Goal: Transaction & Acquisition: Purchase product/service

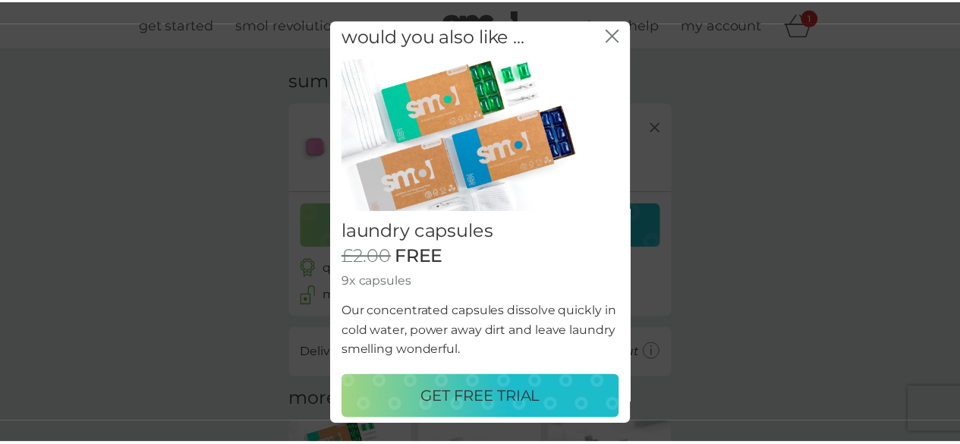
scroll to position [10, 0]
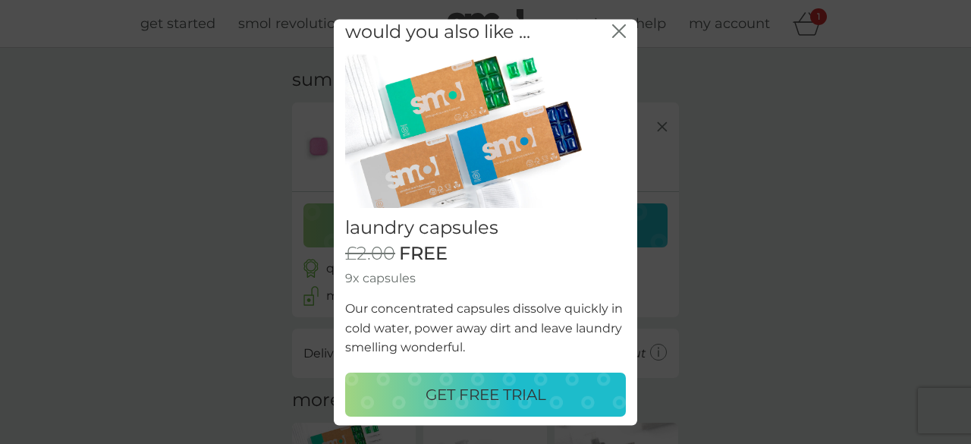
click at [450, 394] on p "GET FREE TRIAL" at bounding box center [486, 394] width 121 height 24
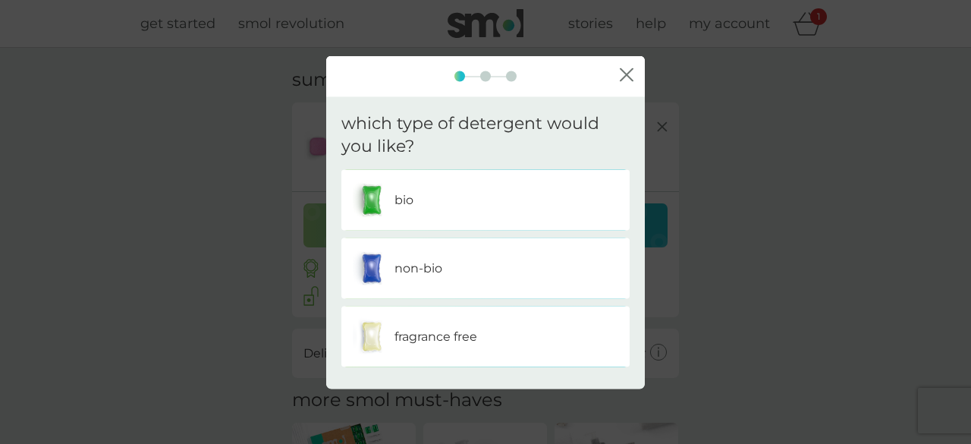
click at [425, 206] on div "bio" at bounding box center [486, 200] width 266 height 38
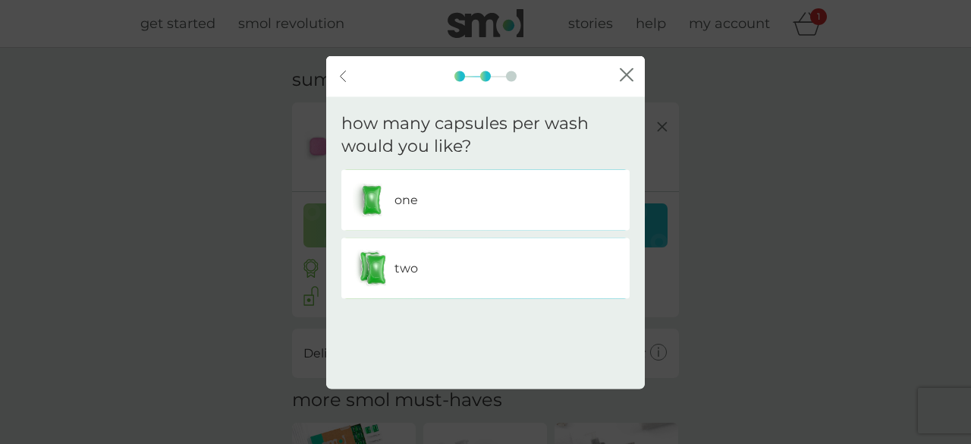
click at [497, 190] on div "one" at bounding box center [486, 200] width 266 height 38
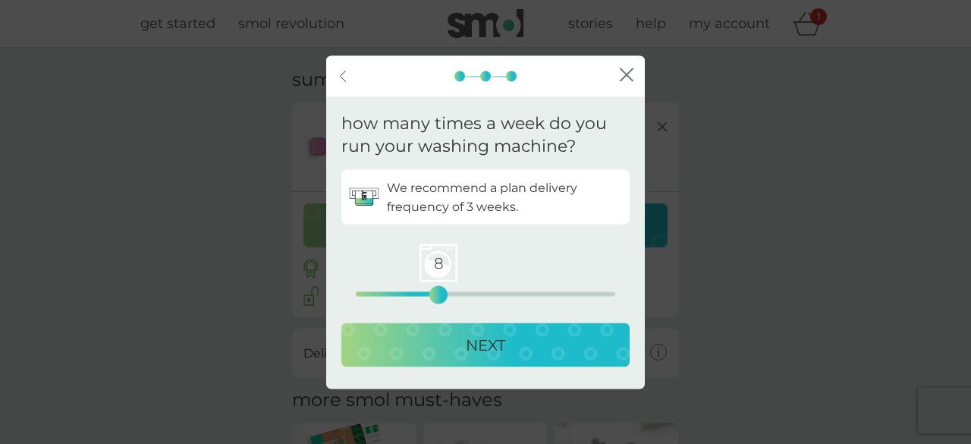
drag, startPoint x: 356, startPoint y: 300, endPoint x: 436, endPoint y: 299, distance: 79.7
click at [436, 298] on div "8" at bounding box center [439, 295] width 6 height 6
click at [462, 338] on div "NEXT" at bounding box center [486, 345] width 258 height 24
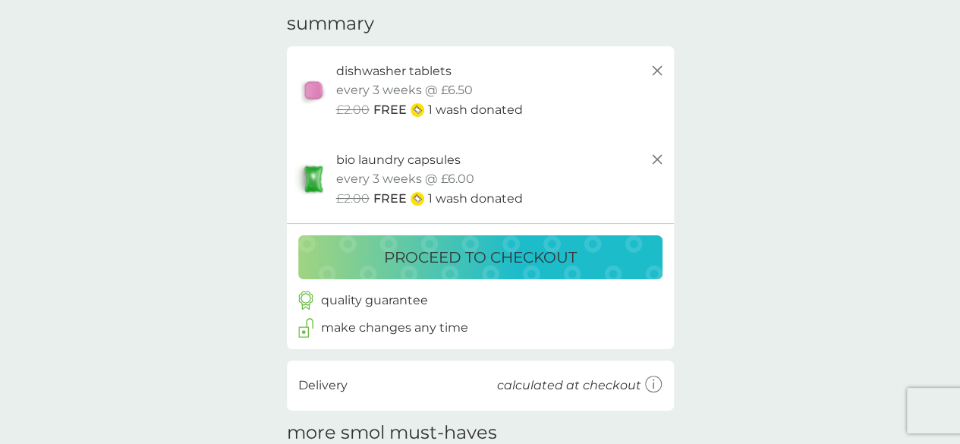
scroll to position [57, 0]
click at [478, 249] on p "proceed to checkout" at bounding box center [480, 256] width 193 height 24
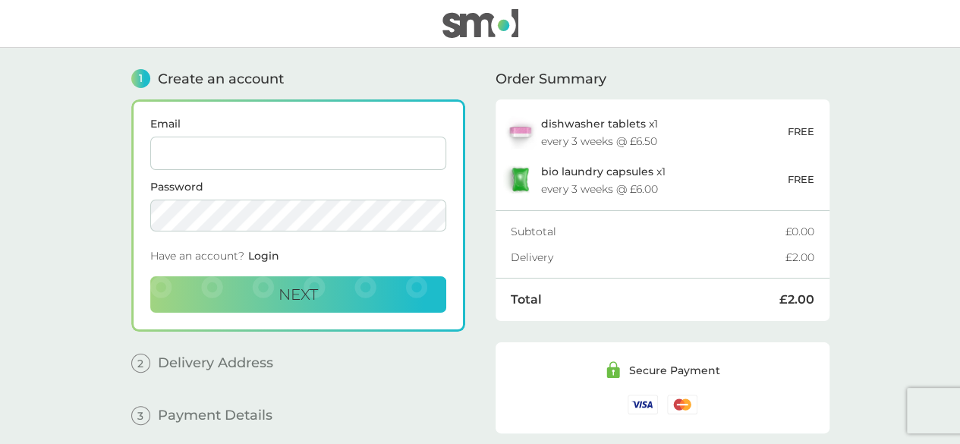
click at [294, 153] on input "Email" at bounding box center [298, 153] width 296 height 33
type input "[EMAIL_ADDRESS][DOMAIN_NAME]"
click at [312, 288] on span "Next" at bounding box center [297, 294] width 39 height 18
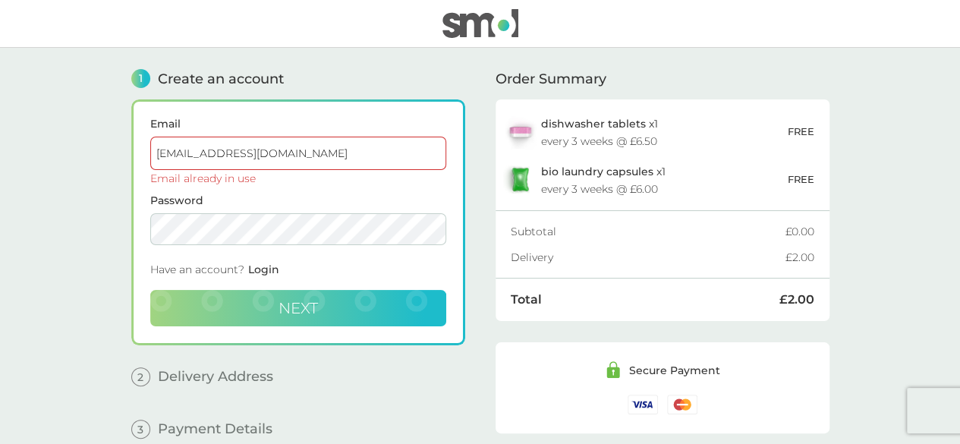
click at [270, 266] on span "Login" at bounding box center [263, 270] width 31 height 14
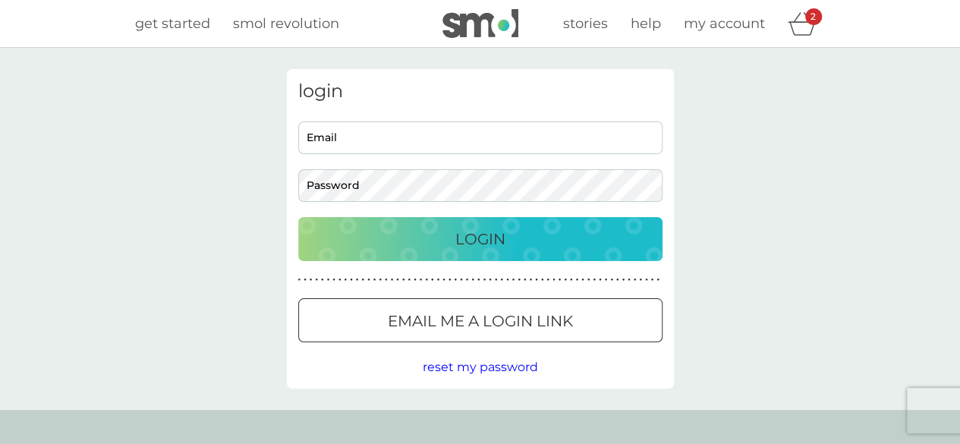
click at [423, 140] on input "Email" at bounding box center [480, 137] width 364 height 33
type input "[EMAIL_ADDRESS][DOMAIN_NAME]"
click at [465, 227] on p "Login" at bounding box center [480, 239] width 50 height 24
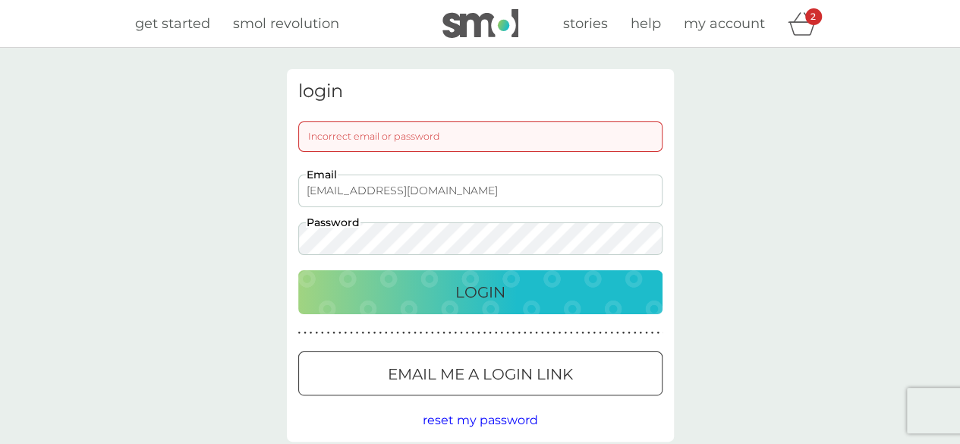
click at [448, 373] on p "Email me a login link" at bounding box center [480, 374] width 185 height 24
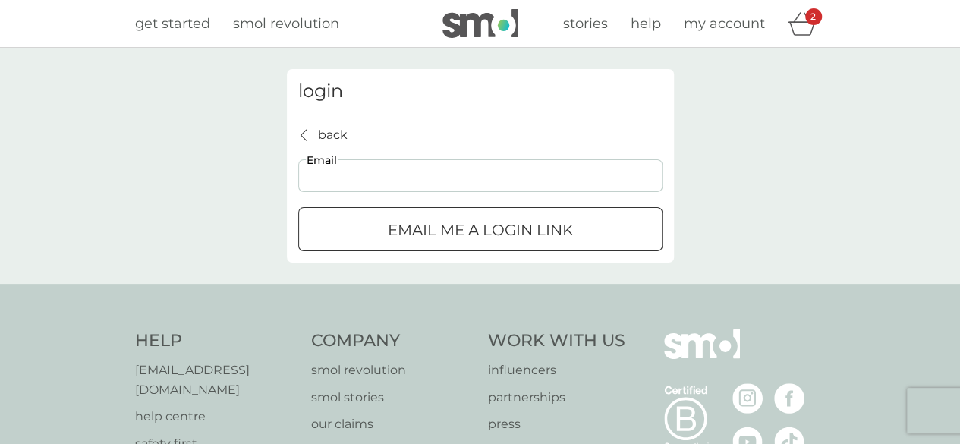
click at [389, 178] on input "Email" at bounding box center [480, 175] width 364 height 33
type input "[EMAIL_ADDRESS][DOMAIN_NAME]"
click at [431, 231] on p "Email me a login link" at bounding box center [480, 230] width 185 height 24
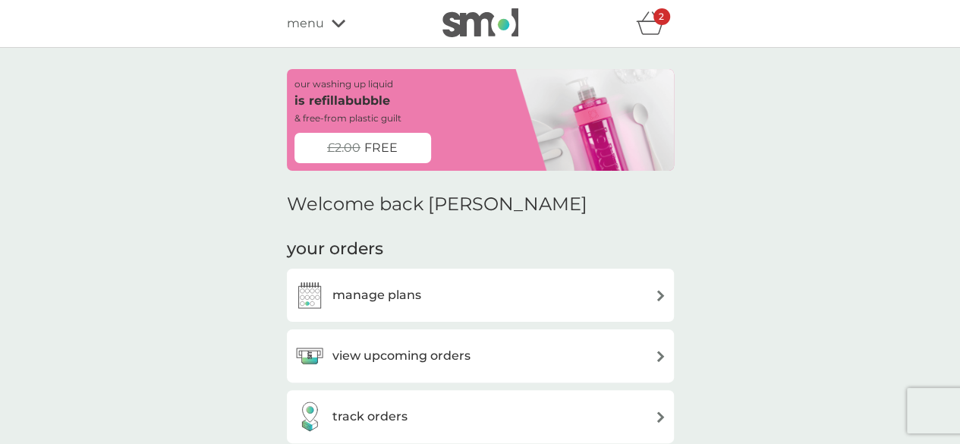
click at [647, 26] on icon "basket" at bounding box center [650, 23] width 29 height 24
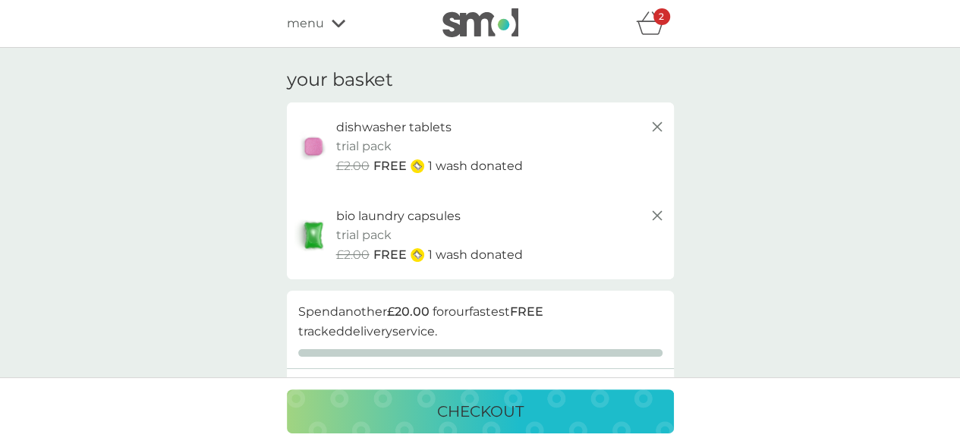
click at [500, 403] on p "checkout" at bounding box center [480, 411] width 87 height 24
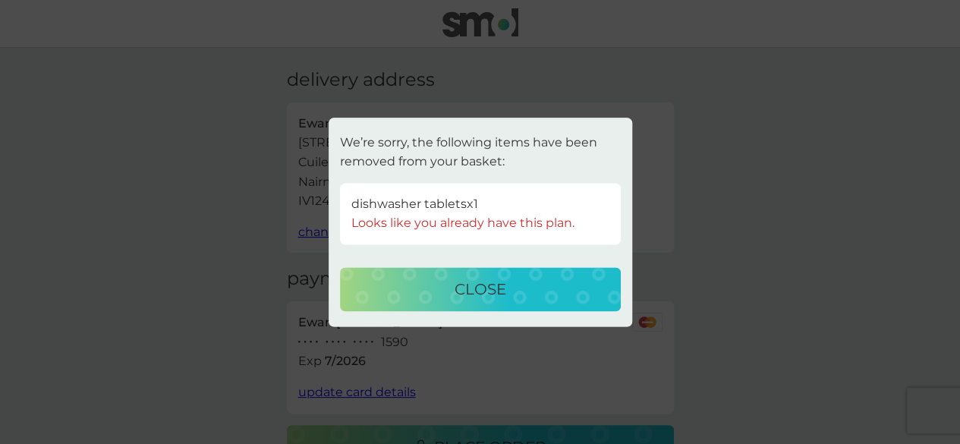
click at [483, 290] on p "close" at bounding box center [481, 289] width 52 height 24
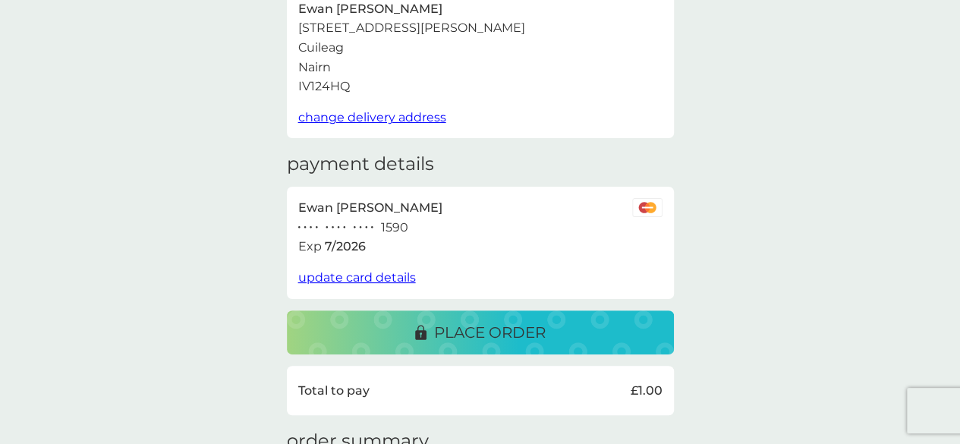
scroll to position [134, 0]
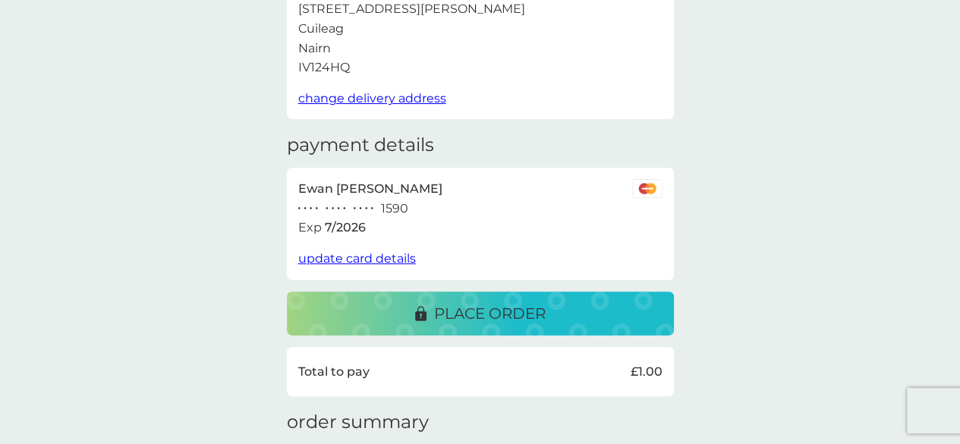
click at [363, 256] on span "update card details" at bounding box center [357, 258] width 118 height 14
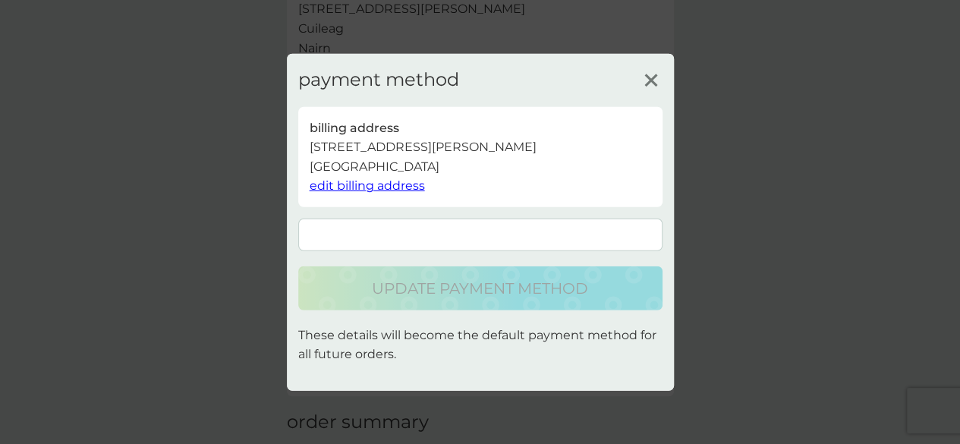
click at [475, 228] on iframe at bounding box center [481, 234] width 348 height 13
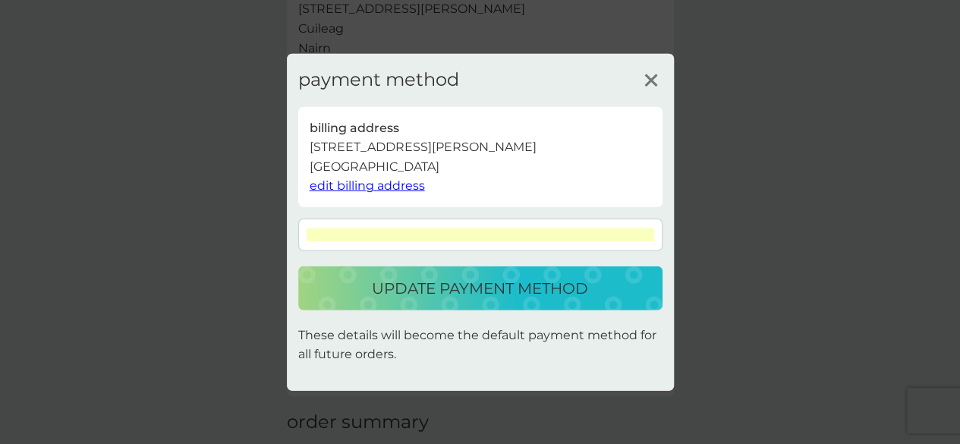
click at [475, 285] on p "update payment method" at bounding box center [480, 288] width 216 height 24
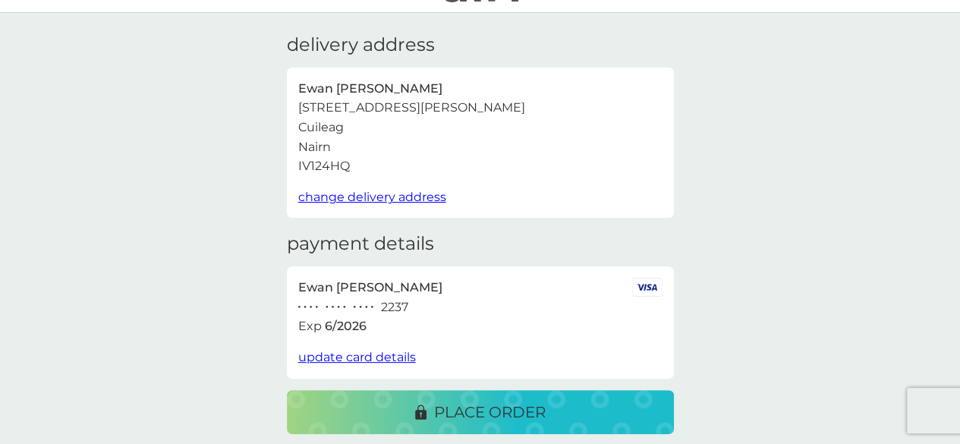
scroll to position [63, 0]
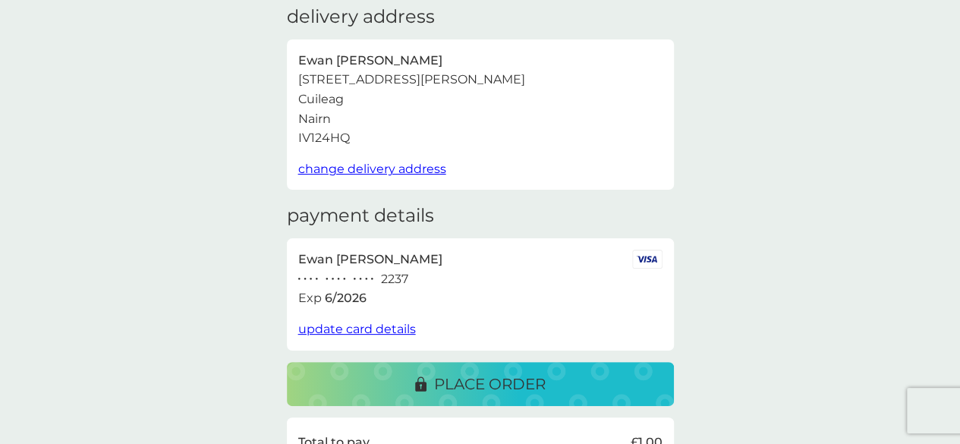
click at [338, 327] on span "update card details" at bounding box center [357, 329] width 118 height 14
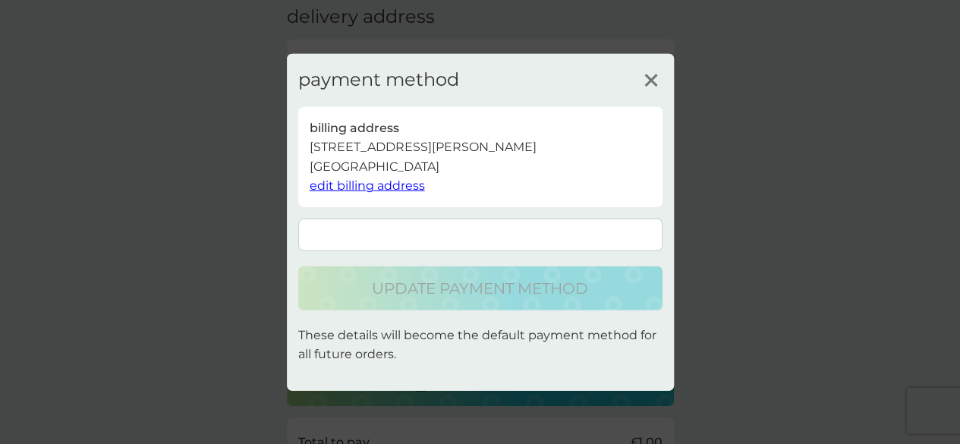
click at [643, 73] on icon at bounding box center [651, 79] width 23 height 23
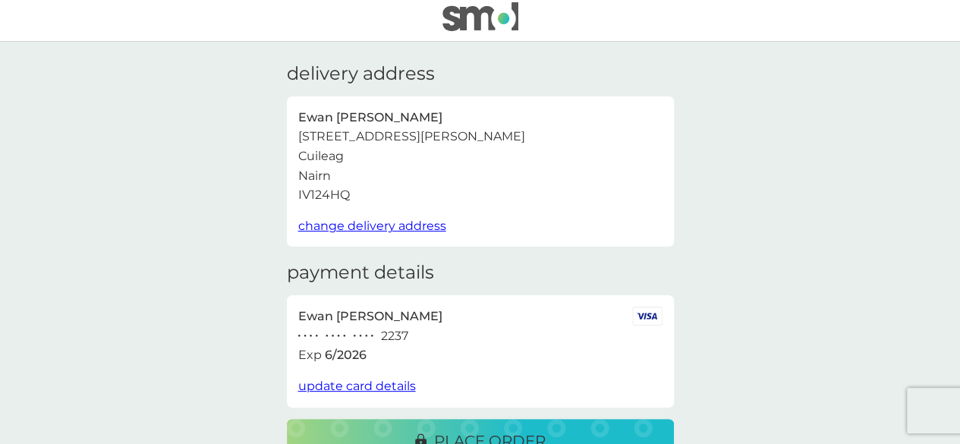
scroll to position [0, 0]
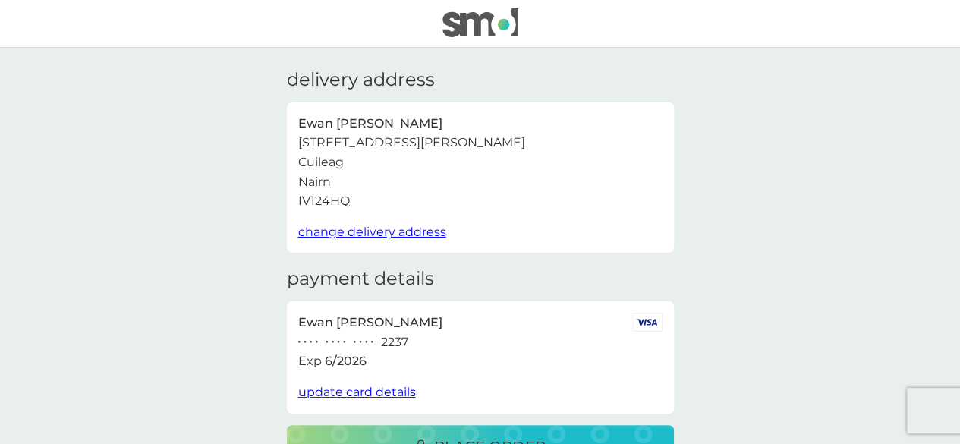
click at [483, 22] on img at bounding box center [480, 22] width 76 height 29
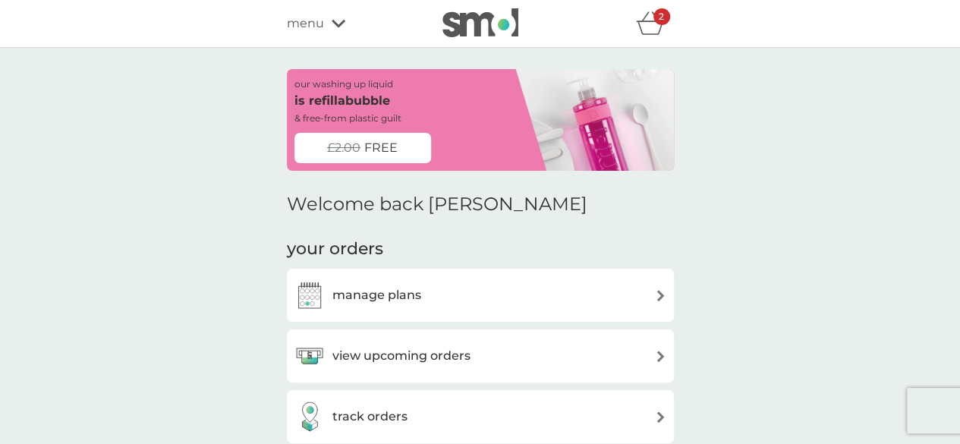
click at [335, 33] on div "refer a friend & you BOTH save smol impact smol shop your smol plans your upcom…" at bounding box center [480, 23] width 387 height 30
click at [332, 25] on icon at bounding box center [339, 23] width 14 height 9
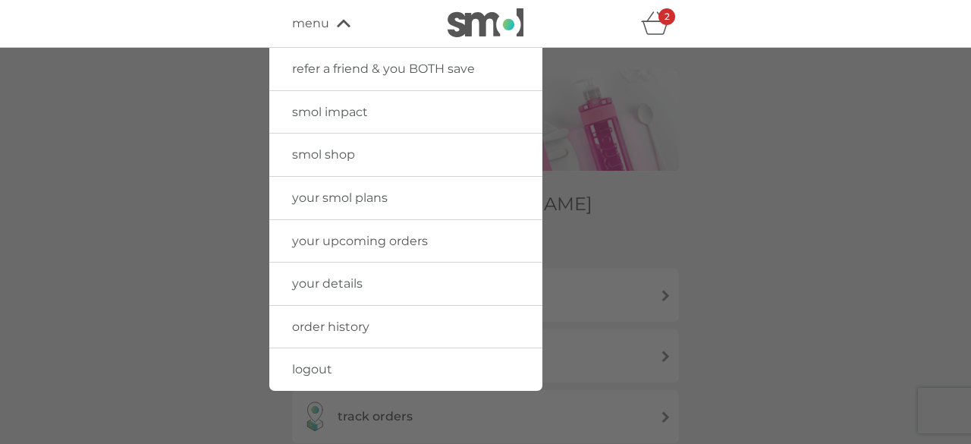
click at [495, 25] on img at bounding box center [486, 22] width 76 height 29
click at [340, 195] on span "your smol plans" at bounding box center [340, 197] width 96 height 14
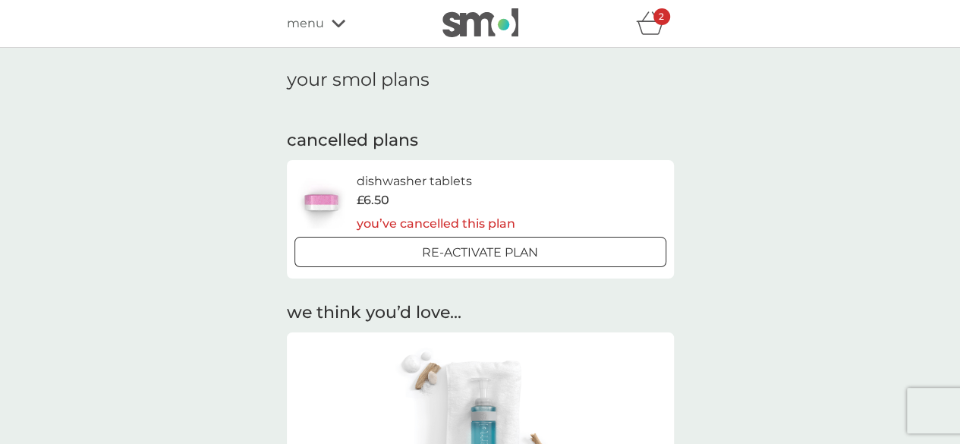
click at [483, 253] on div at bounding box center [480, 253] width 55 height 16
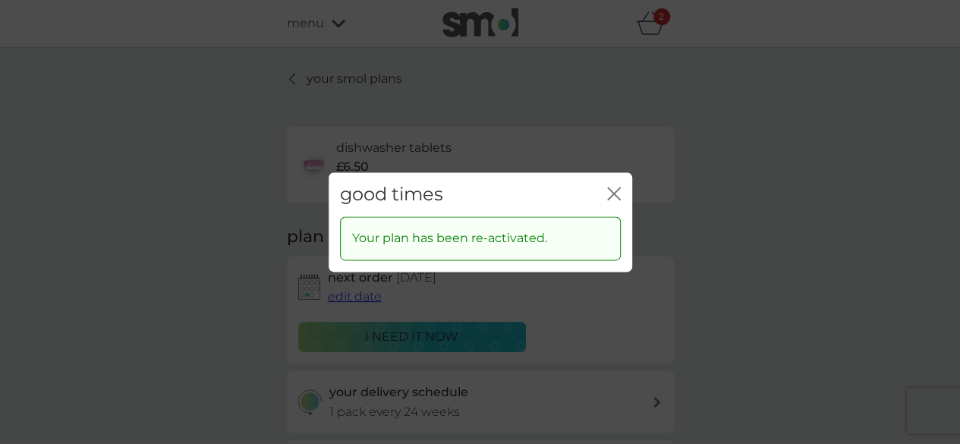
click at [616, 187] on icon "close" at bounding box center [614, 194] width 14 height 14
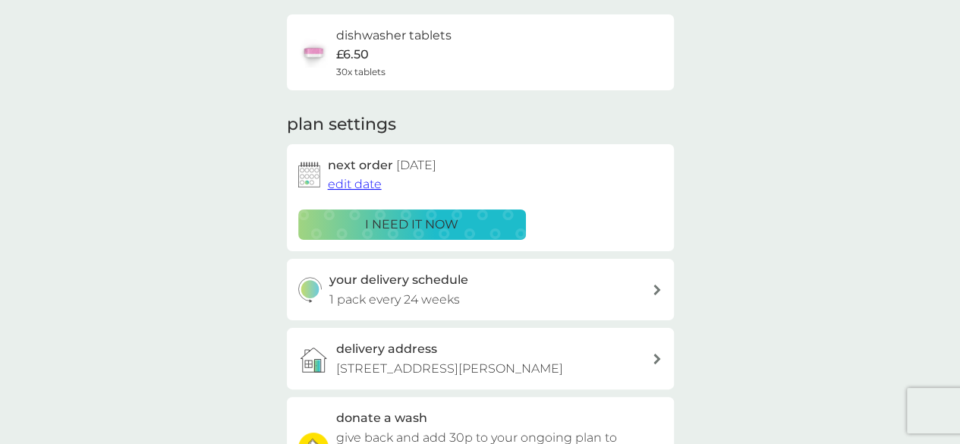
scroll to position [112, 0]
click at [646, 295] on div "your delivery schedule 1 pack every 24 weeks" at bounding box center [490, 289] width 322 height 39
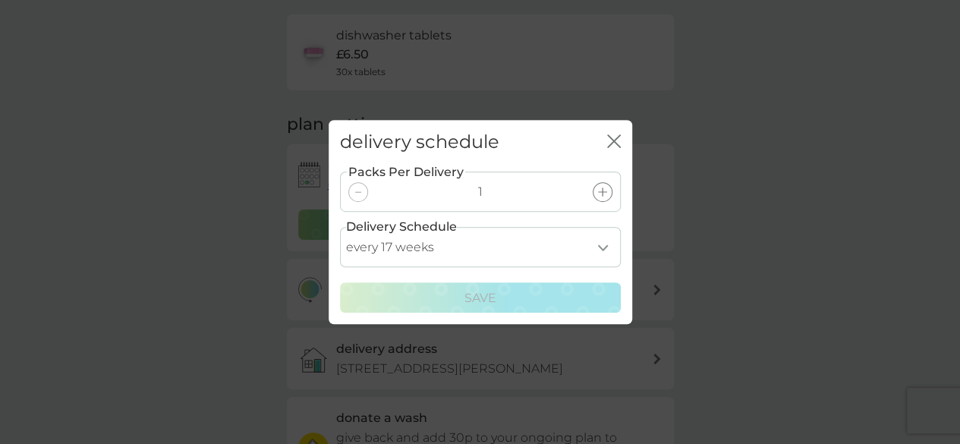
click at [603, 247] on select "every 1 week every 2 weeks every 3 weeks every 4 weeks every 5 weeks every 6 we…" at bounding box center [480, 247] width 281 height 40
select select "21"
click at [340, 227] on select "every 1 week every 2 weeks every 3 weeks every 4 weeks every 5 weeks every 6 we…" at bounding box center [480, 247] width 281 height 40
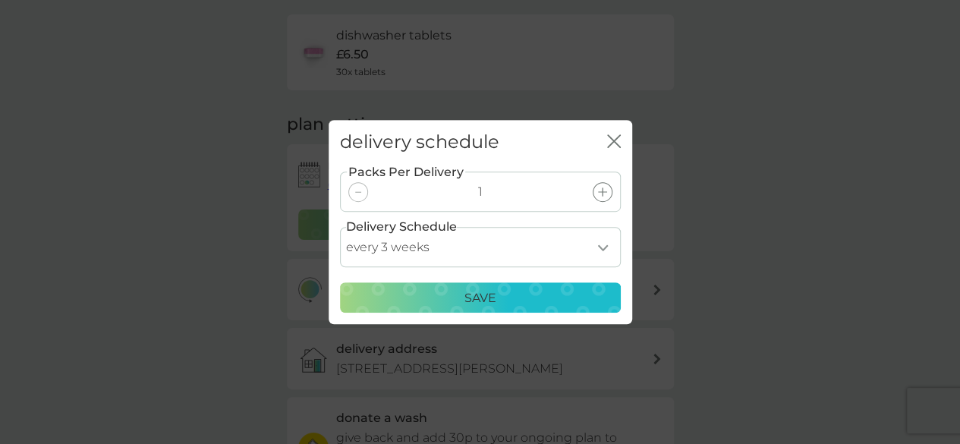
click at [511, 297] on div "Save" at bounding box center [480, 298] width 261 height 20
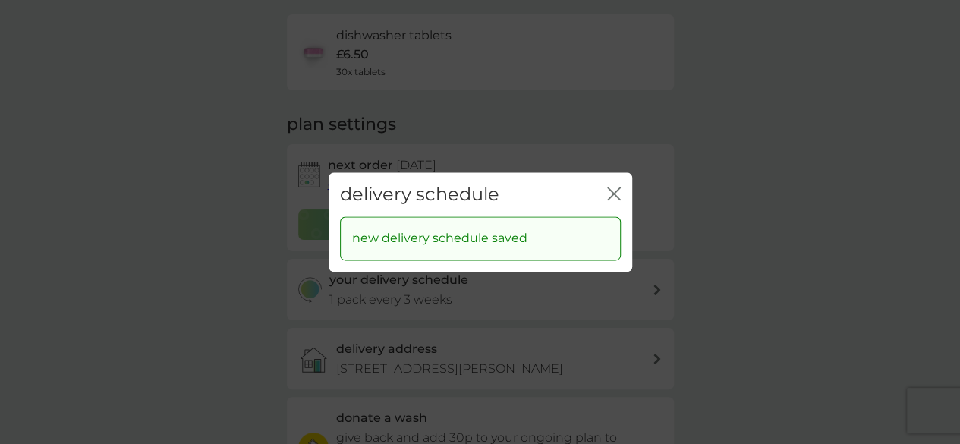
click at [618, 190] on icon "close" at bounding box center [617, 193] width 6 height 12
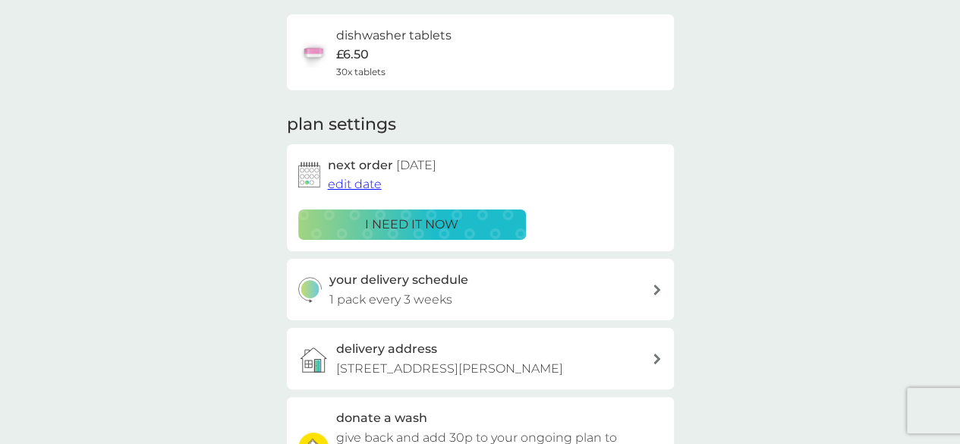
scroll to position [0, 0]
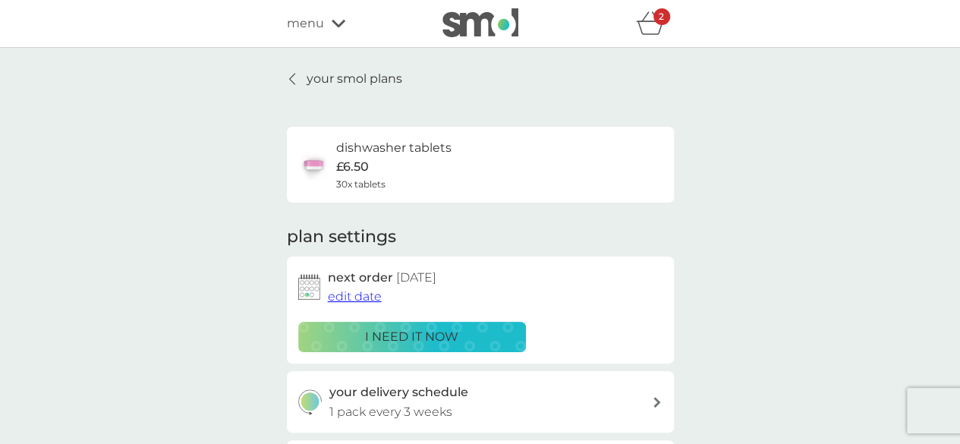
click at [320, 27] on span "menu" at bounding box center [305, 24] width 37 height 20
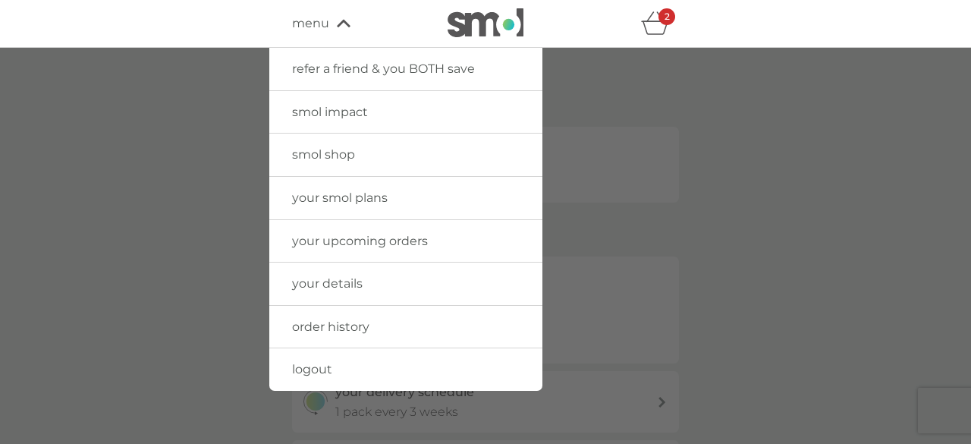
click at [335, 201] on span "your smol plans" at bounding box center [340, 197] width 96 height 14
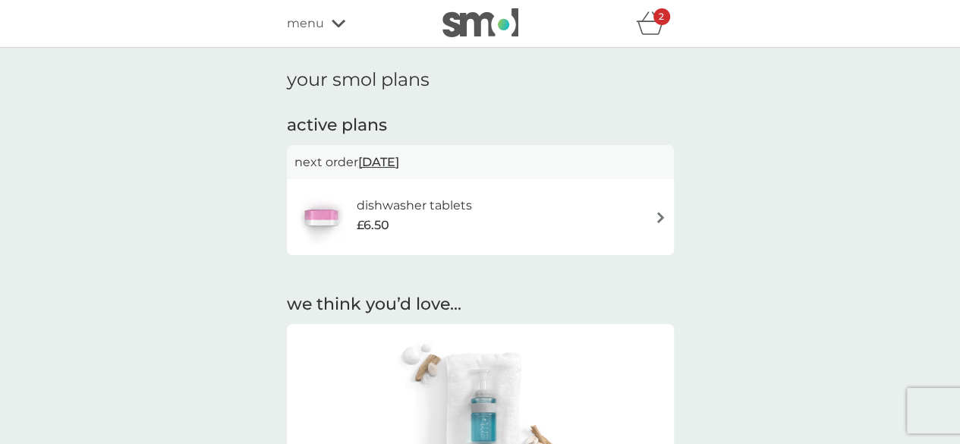
click at [335, 20] on icon at bounding box center [339, 23] width 14 height 9
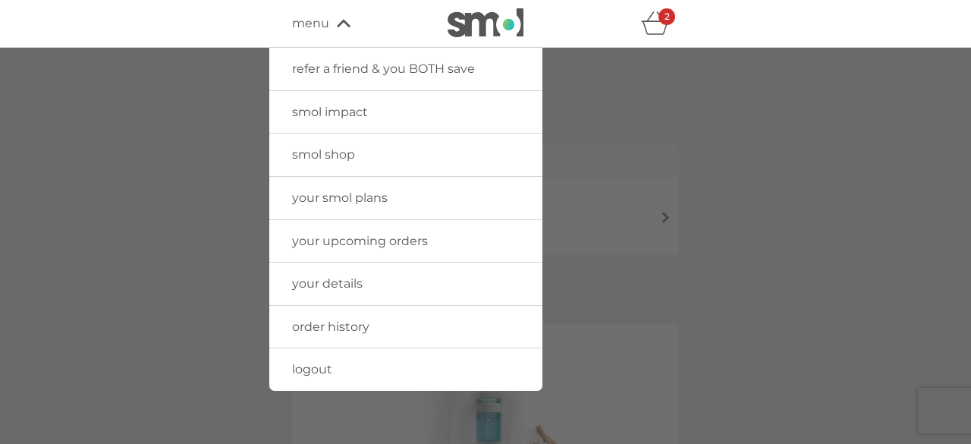
click at [305, 151] on span "smol shop" at bounding box center [323, 154] width 63 height 14
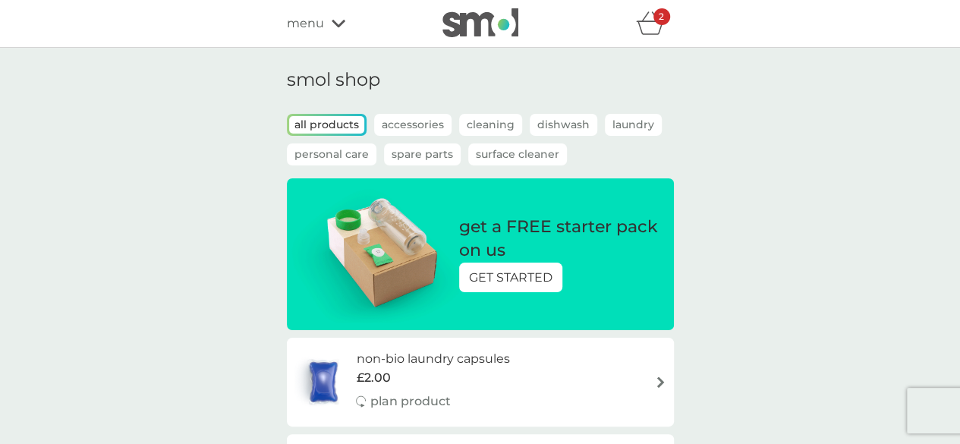
click at [613, 127] on p "Laundry" at bounding box center [633, 125] width 57 height 22
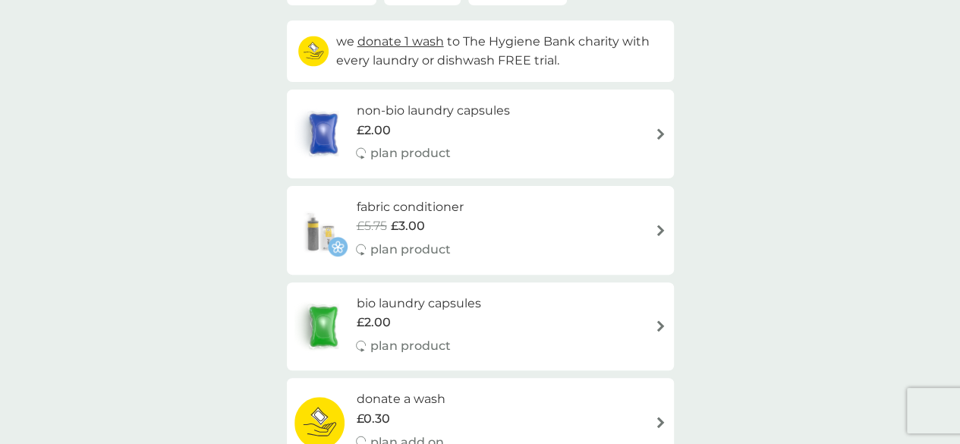
scroll to position [169, 0]
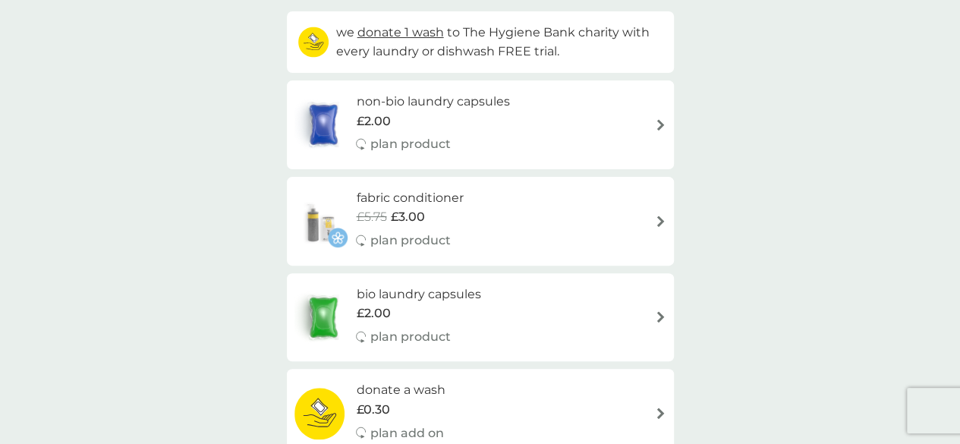
click at [628, 313] on div "bio laundry capsules £2.00 plan product" at bounding box center [480, 318] width 372 height 66
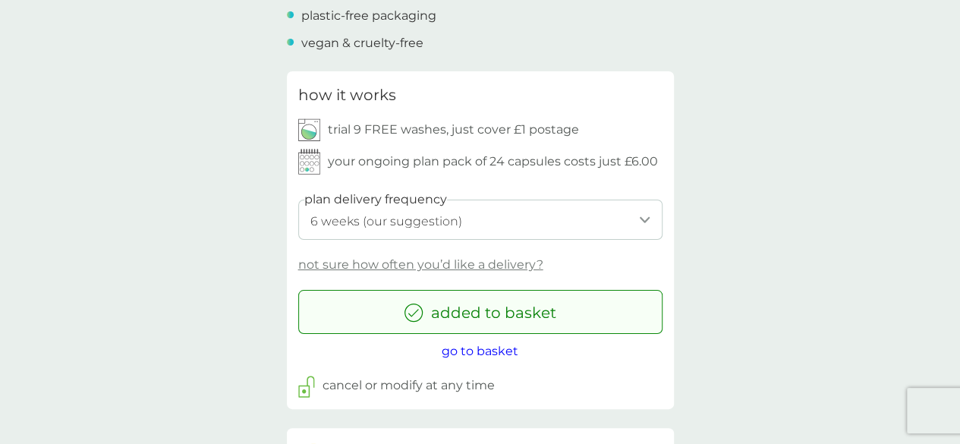
scroll to position [696, 0]
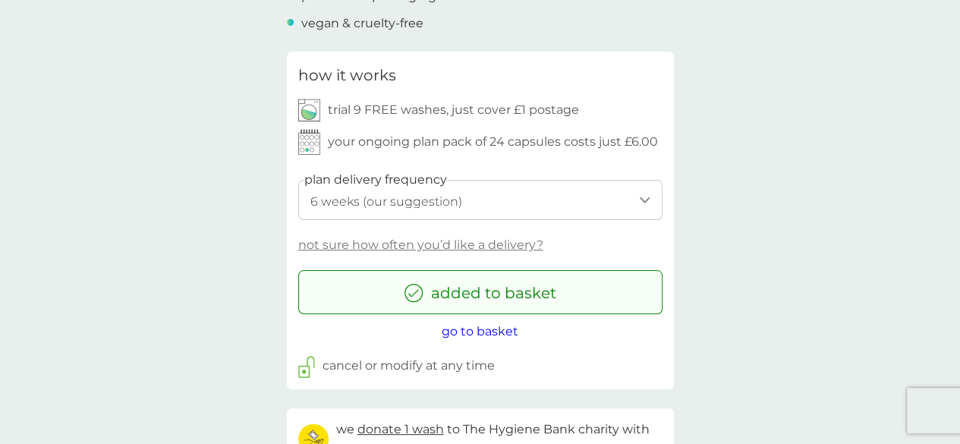
click at [642, 203] on select "1 week 2 weeks 3 weeks 4 weeks 5 weeks 6 weeks (our suggestion) 7 weeks 8 weeks…" at bounding box center [480, 200] width 364 height 40
select select "21"
click at [298, 180] on select "1 week 2 weeks 3 weeks 4 weeks 5 weeks 6 weeks (our suggestion) 7 weeks 8 weeks…" at bounding box center [480, 200] width 364 height 40
click at [212, 162] on div "back Love! Fantastic service and products…their washing tabs are amazing! - Reb…" at bounding box center [480, 397] width 960 height 2049
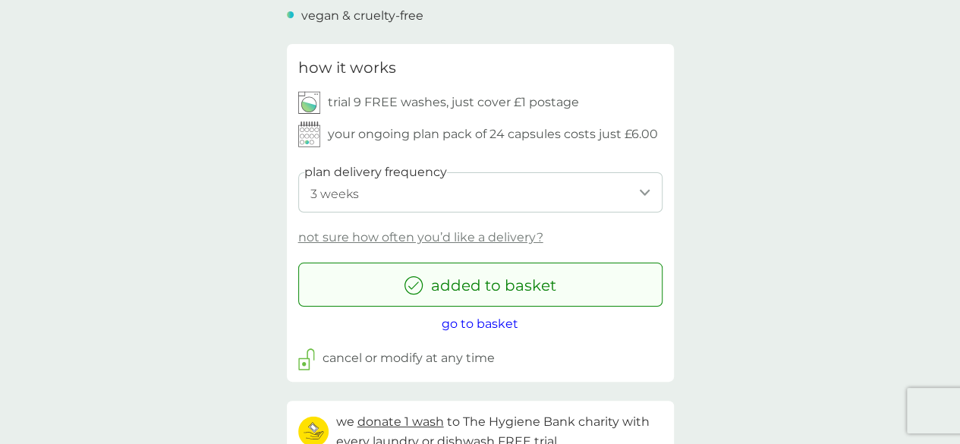
scroll to position [706, 0]
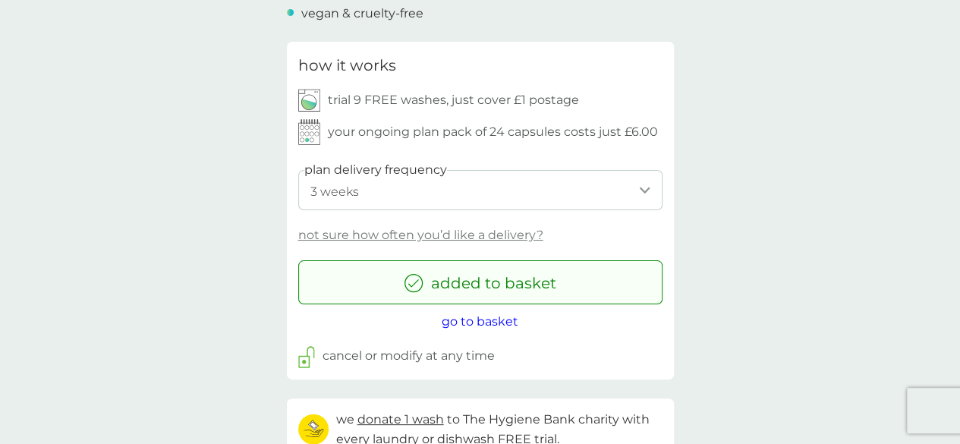
click at [480, 332] on div "how it works trial 9 FREE washes, just cover £1 postage your ongoing plan pack …" at bounding box center [480, 211] width 387 height 338
click at [478, 321] on span "go to basket" at bounding box center [480, 321] width 77 height 14
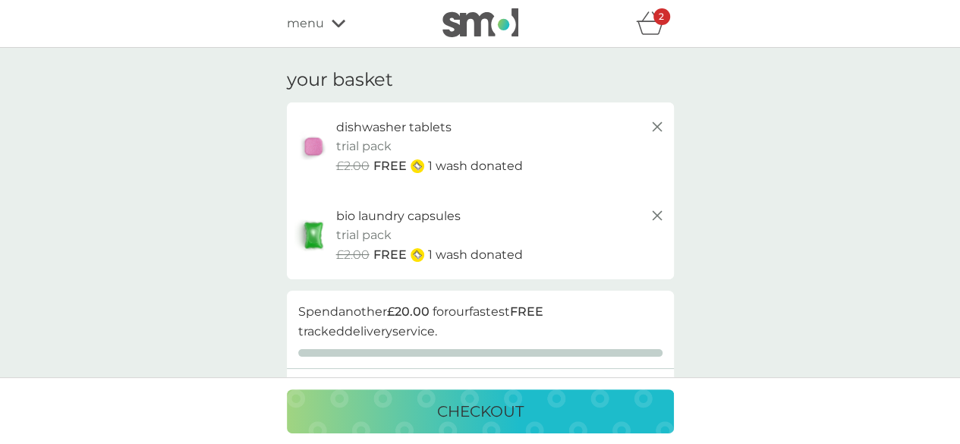
click at [649, 19] on icon "basket" at bounding box center [650, 23] width 29 height 24
click at [504, 411] on p "checkout" at bounding box center [480, 411] width 87 height 24
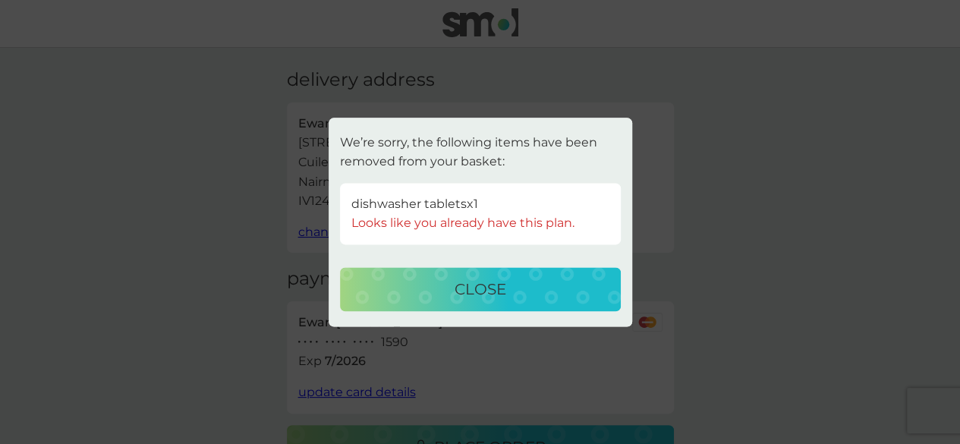
click at [489, 285] on p "close" at bounding box center [481, 289] width 52 height 24
